Goal: Find contact information: Find contact information

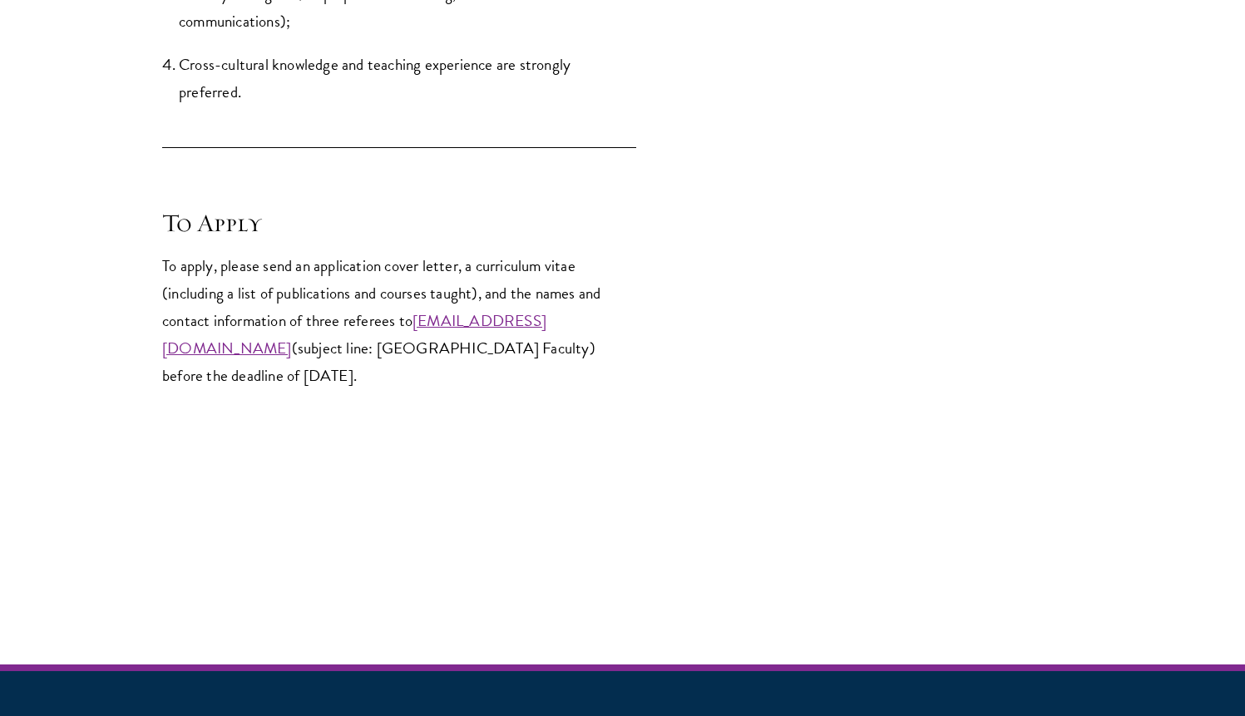
scroll to position [2746, 0]
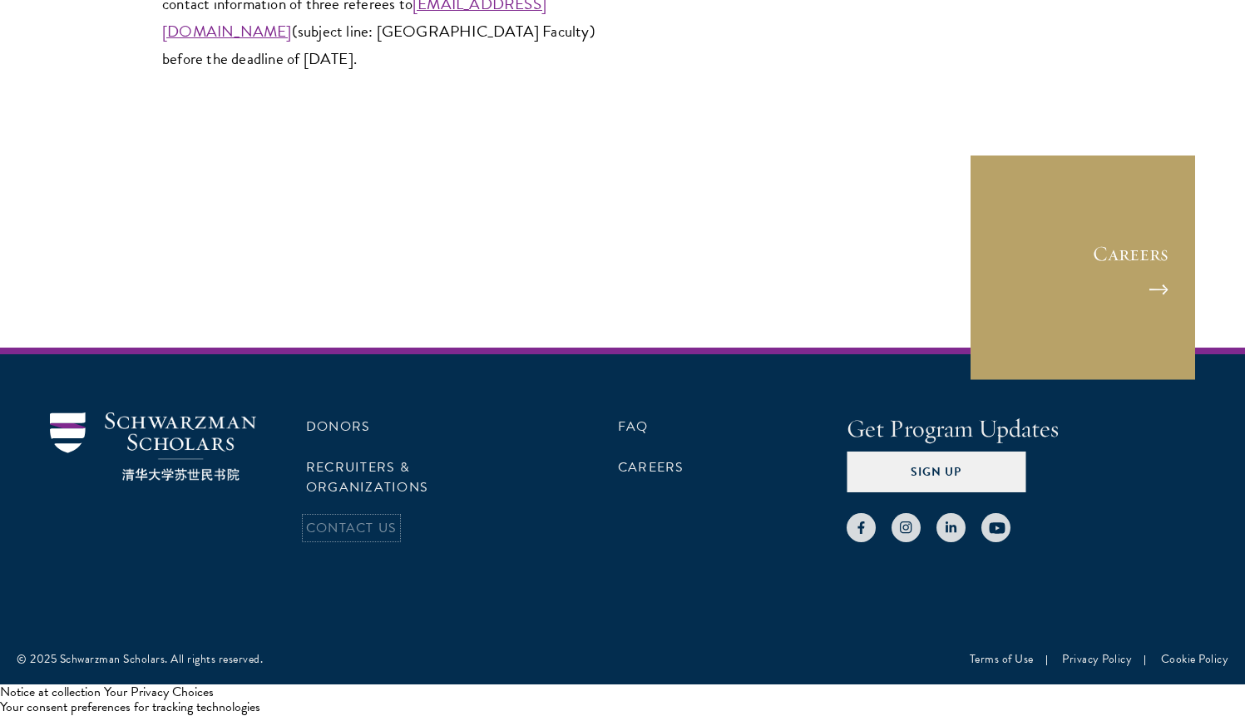
click at [371, 518] on link "Contact Us" at bounding box center [351, 528] width 91 height 20
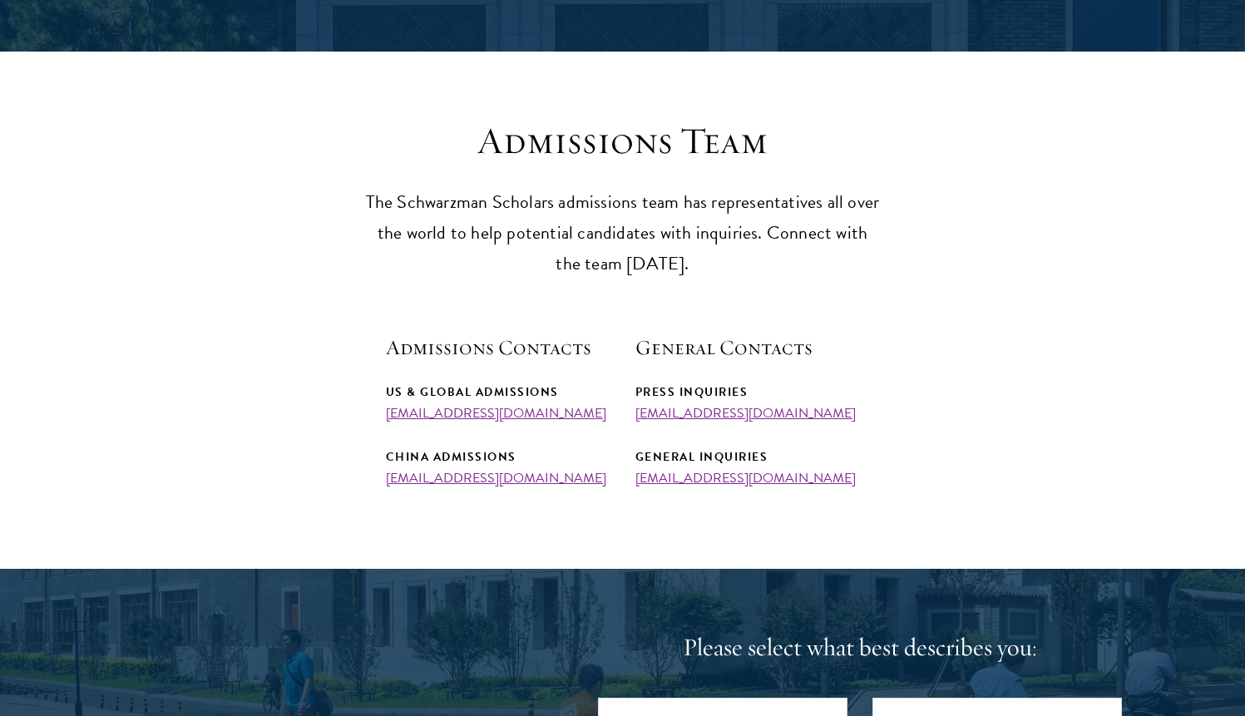
scroll to position [375, 0]
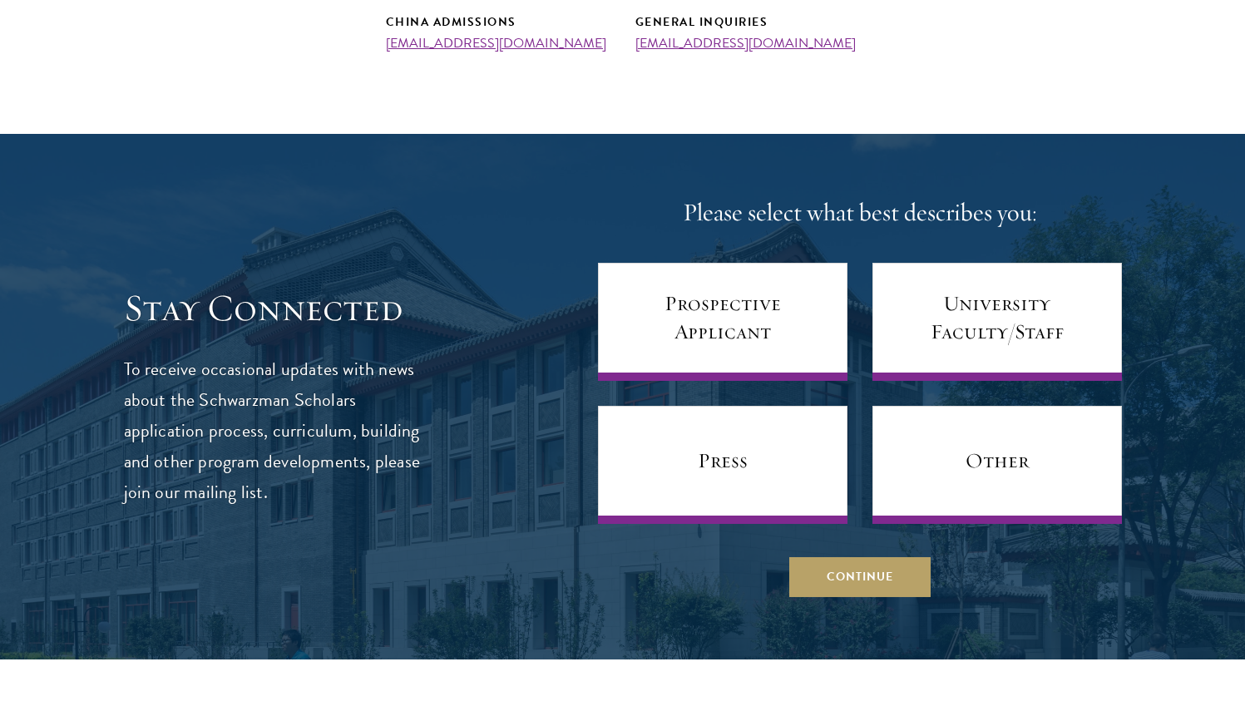
scroll to position [811, 0]
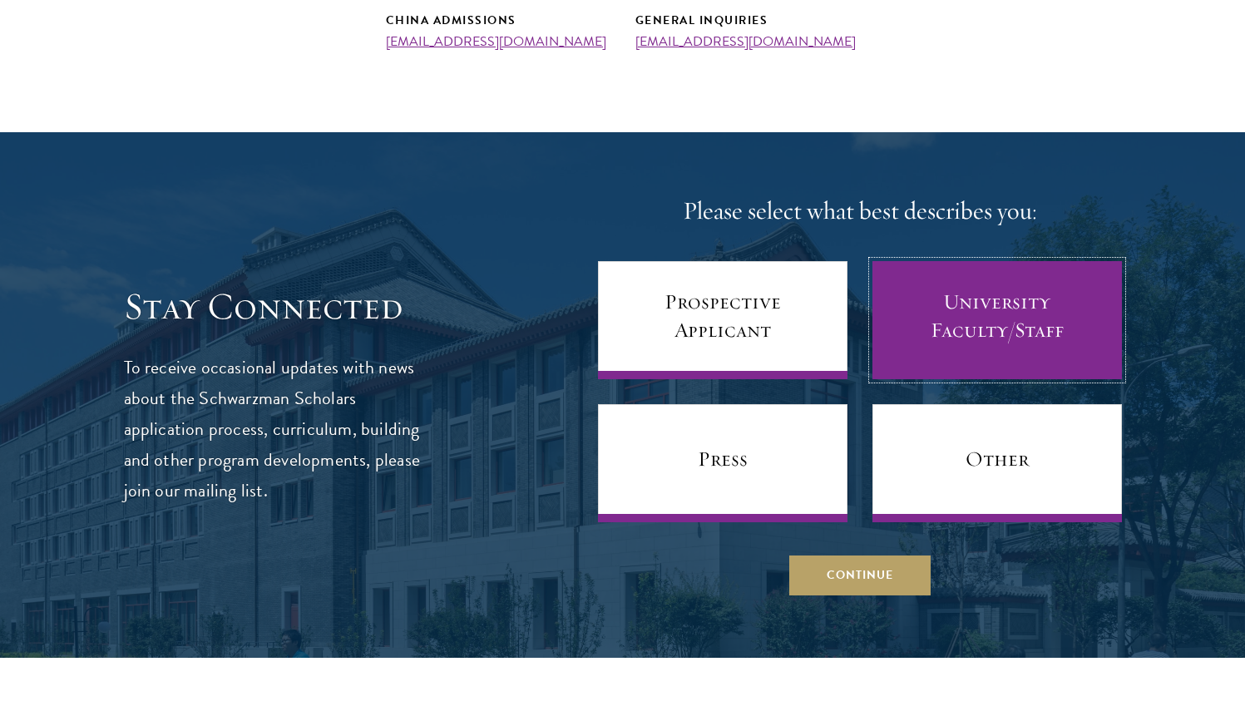
click at [953, 323] on link "University Faculty/Staff" at bounding box center [998, 320] width 250 height 118
click at [977, 331] on link "University Faculty/Staff" at bounding box center [998, 320] width 250 height 118
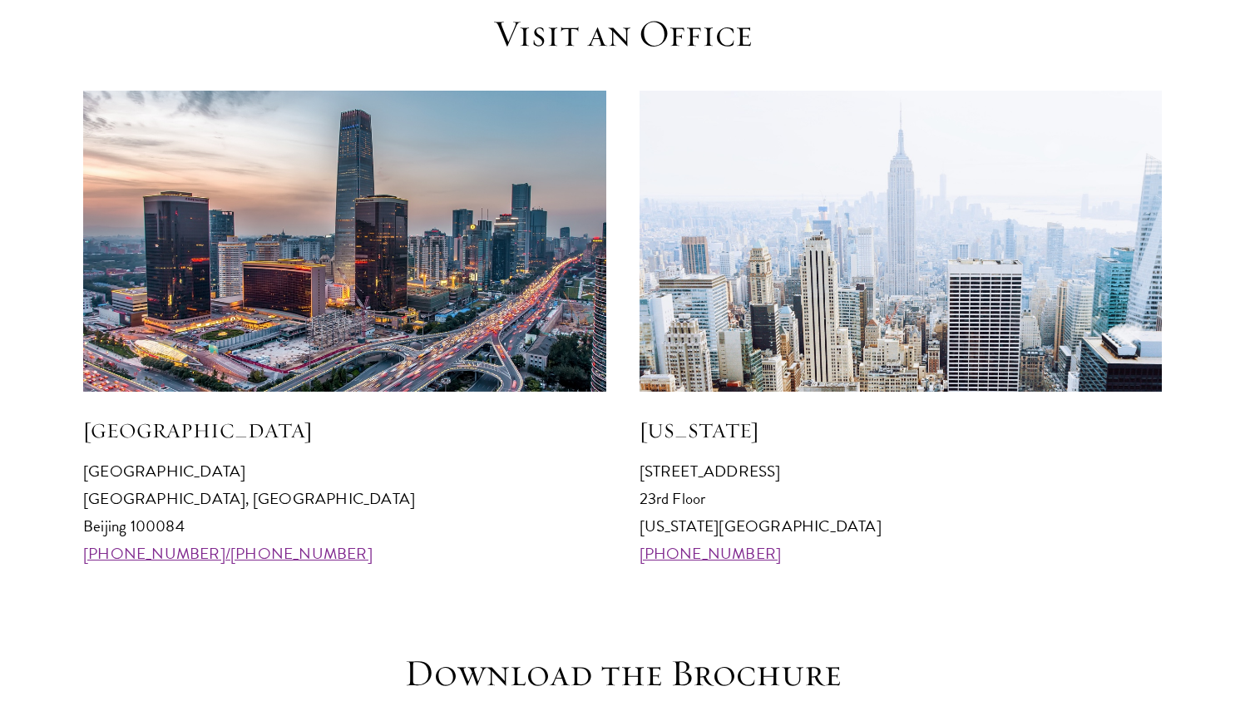
scroll to position [1561, 0]
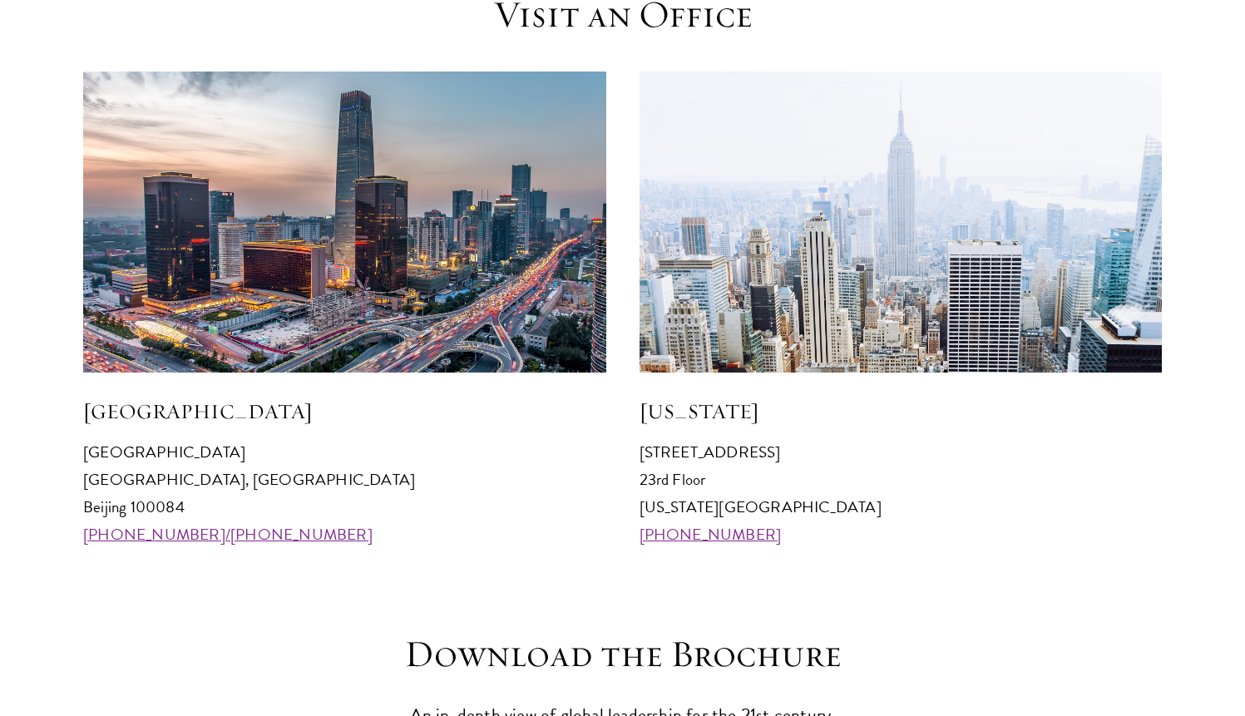
click at [865, 489] on p "641 Lexington Avenue 23rd Floor New York, NY 10022 +1 212 314 8740" at bounding box center [901, 493] width 523 height 110
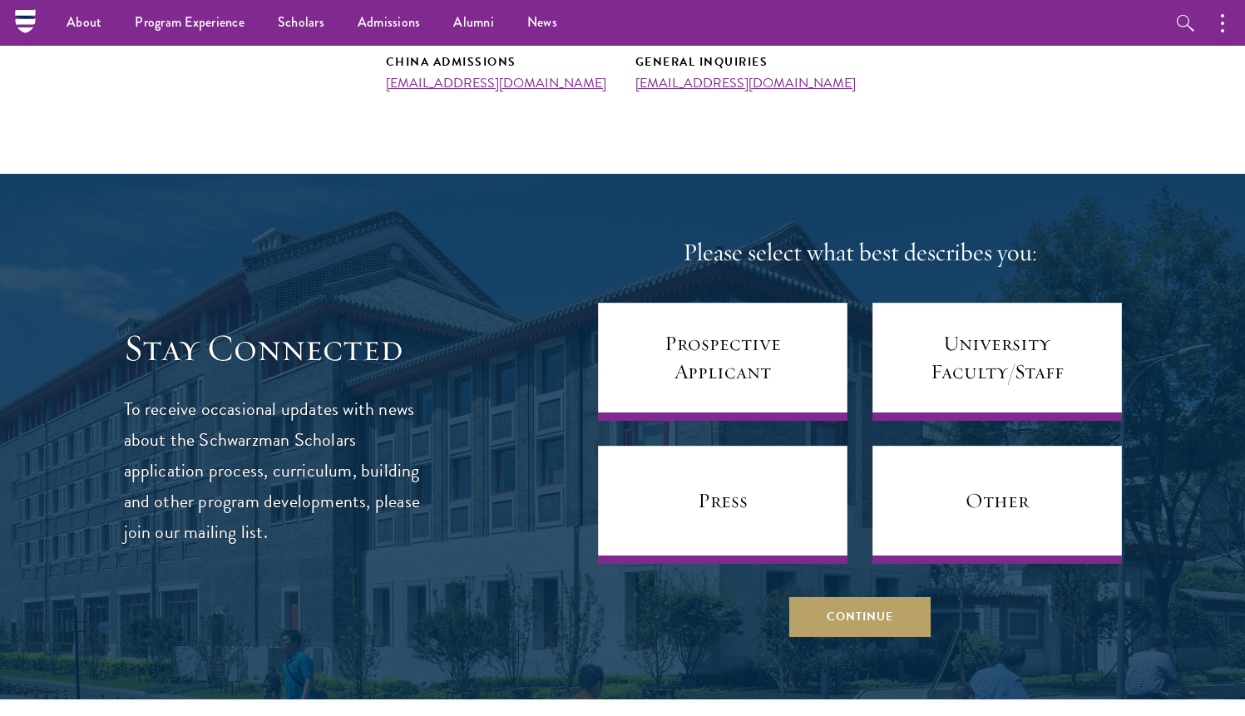
scroll to position [0, 0]
